Goal: Complete application form

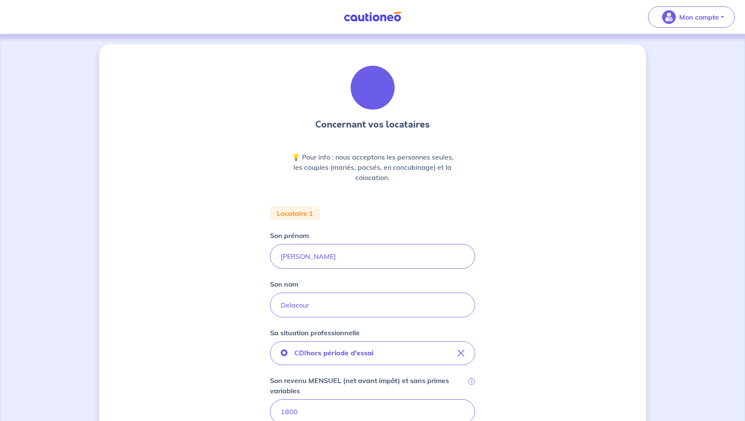
scroll to position [295, 0]
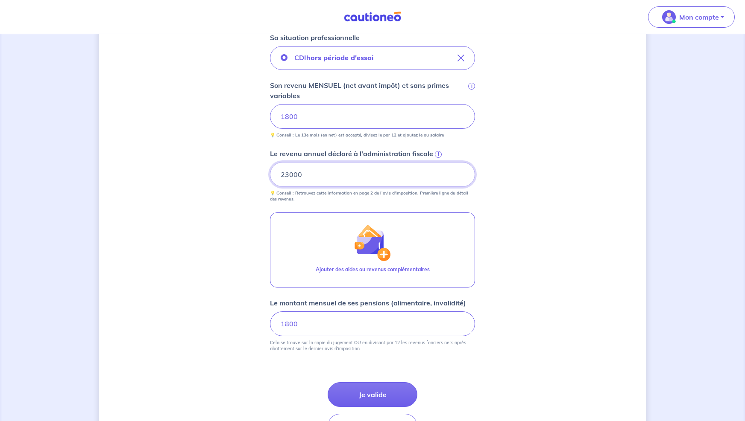
click at [334, 178] on input "23000" at bounding box center [372, 174] width 205 height 25
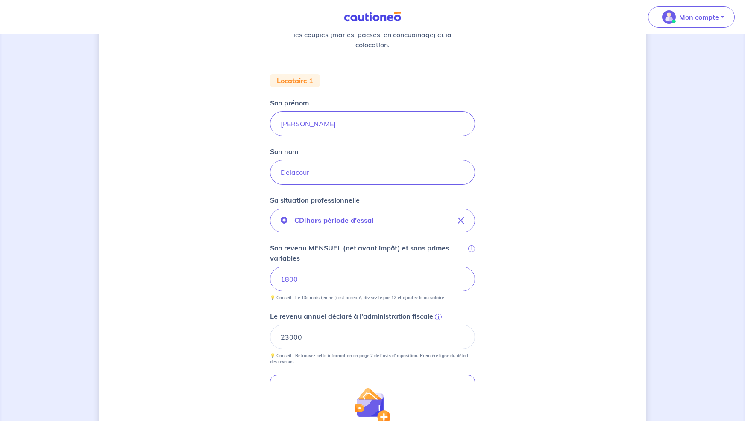
scroll to position [129, 0]
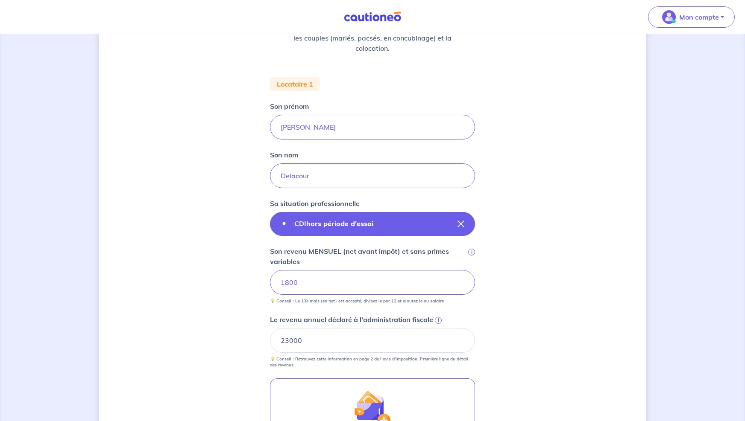
click at [460, 225] on icon "button" at bounding box center [460, 224] width 7 height 7
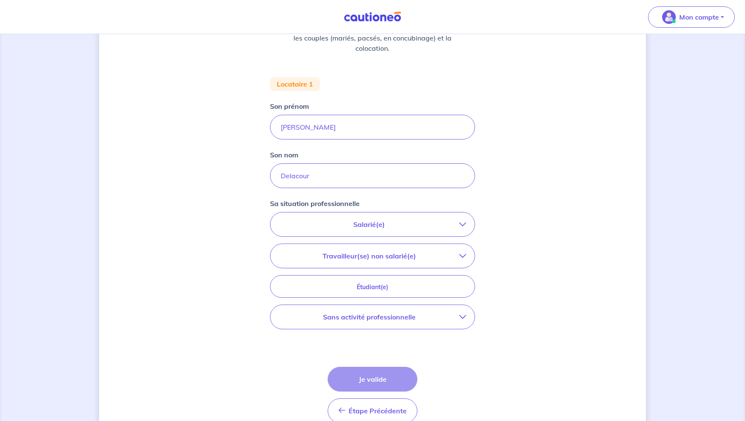
click at [410, 321] on p "Sans activité professionnelle" at bounding box center [369, 317] width 180 height 10
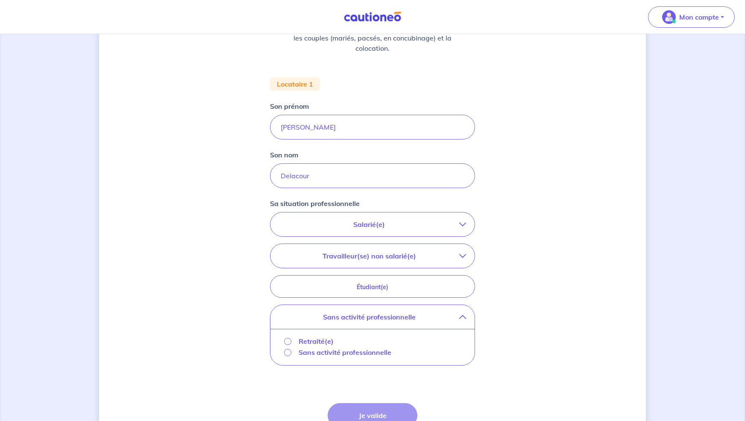
click at [316, 352] on p "Sans activité professionnelle" at bounding box center [344, 353] width 93 height 10
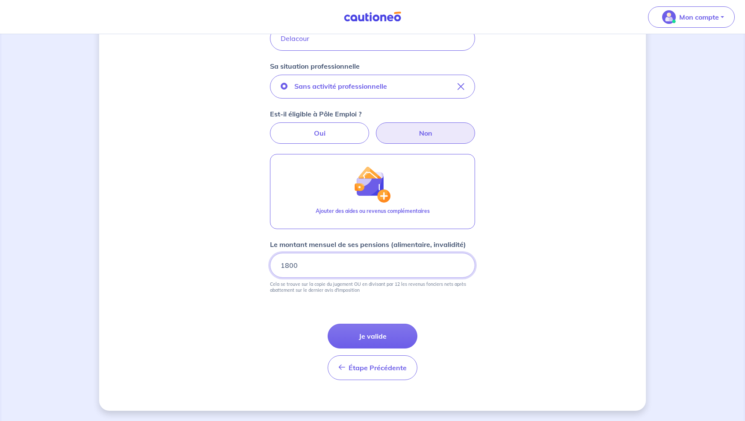
scroll to position [267, 0]
click at [396, 134] on label "Non" at bounding box center [425, 133] width 99 height 21
click at [375, 128] on input "Non" at bounding box center [373, 126] width 6 height 6
click at [357, 335] on button "Je valide" at bounding box center [373, 336] width 90 height 25
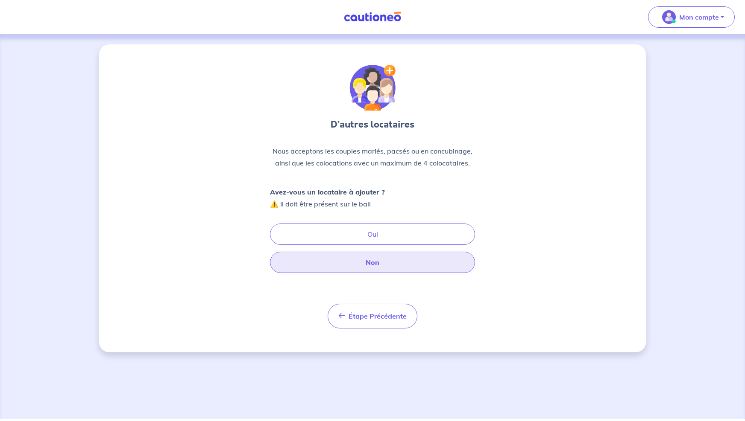
click at [357, 263] on button "Non" at bounding box center [372, 262] width 205 height 21
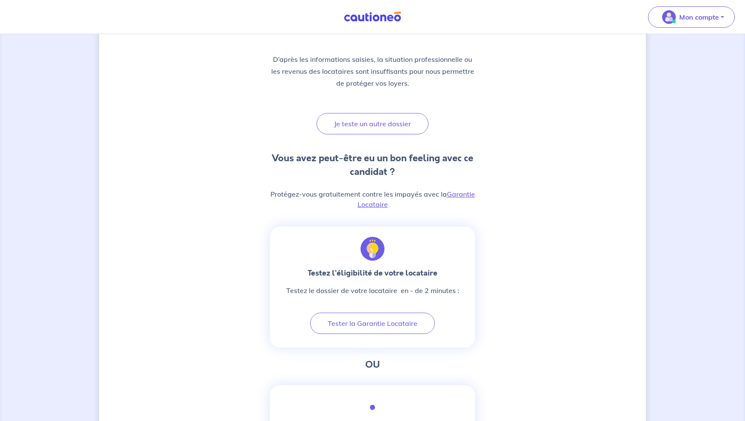
scroll to position [19, 0]
